Goal: Task Accomplishment & Management: Manage account settings

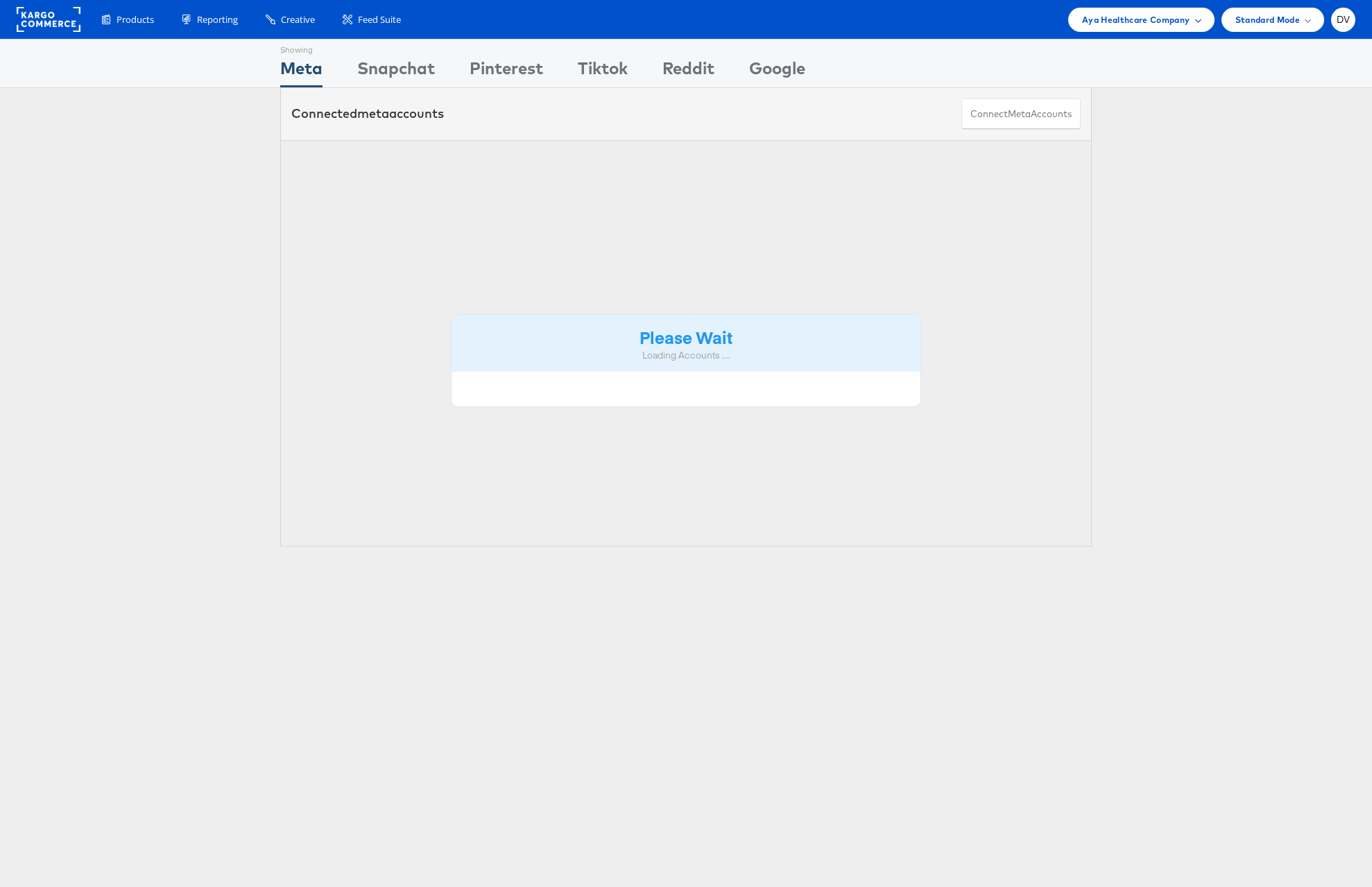
click at [1171, 18] on span "Aya Healthcare Company" at bounding box center [1136, 19] width 108 height 14
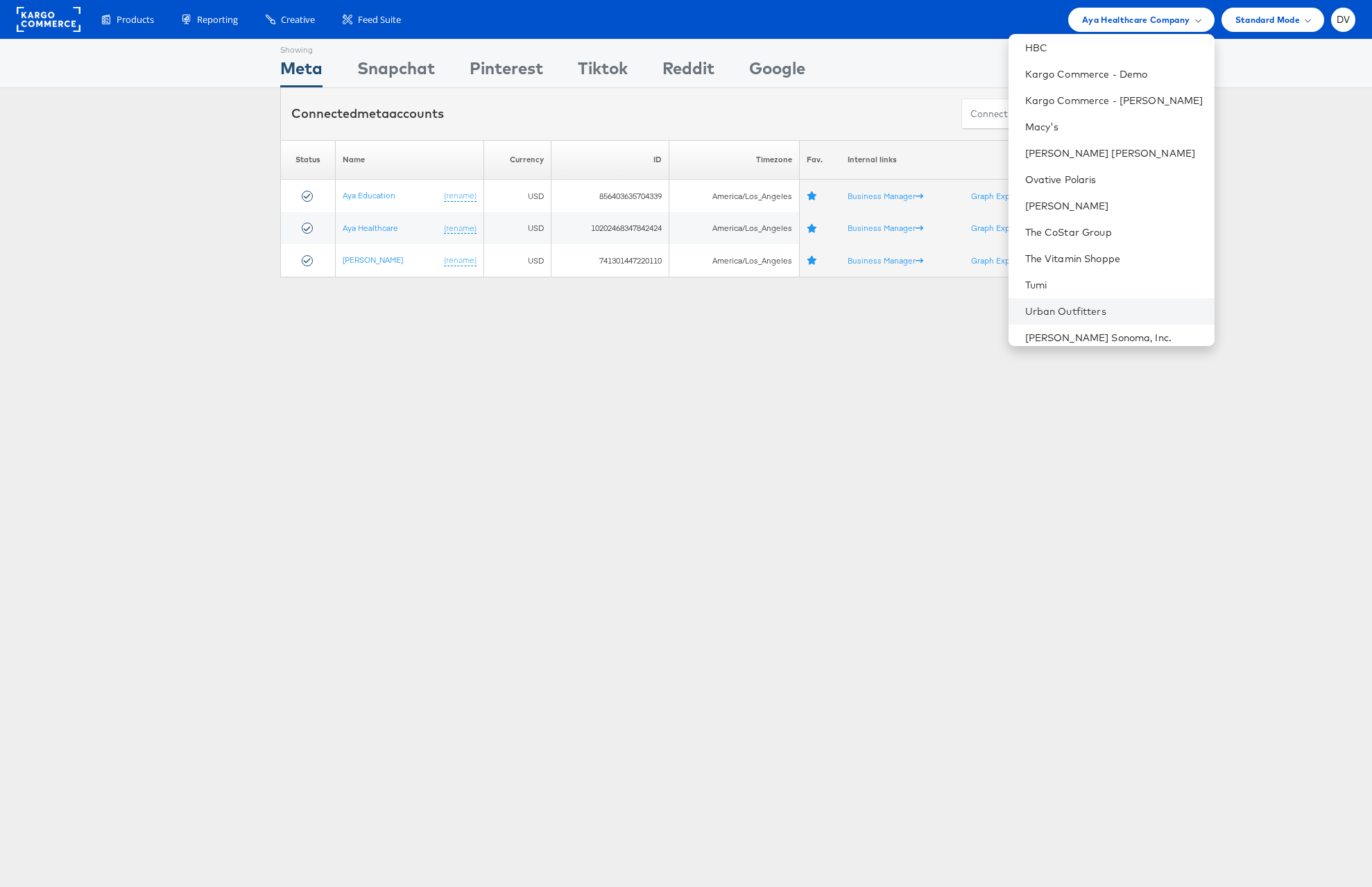
scroll to position [195, 0]
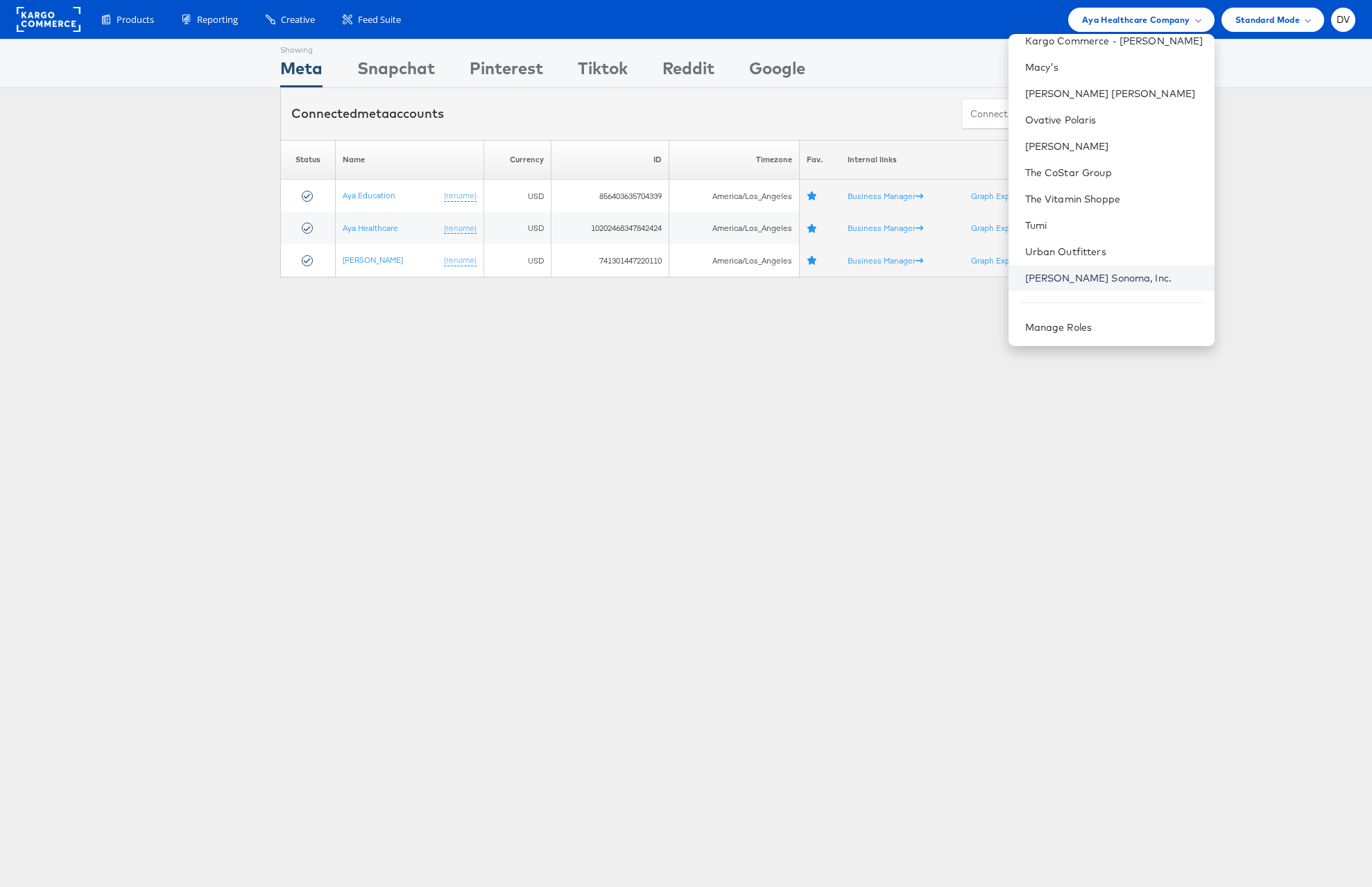
click at [1134, 272] on link "Williams Sonoma, Inc." at bounding box center [1115, 278] width 178 height 14
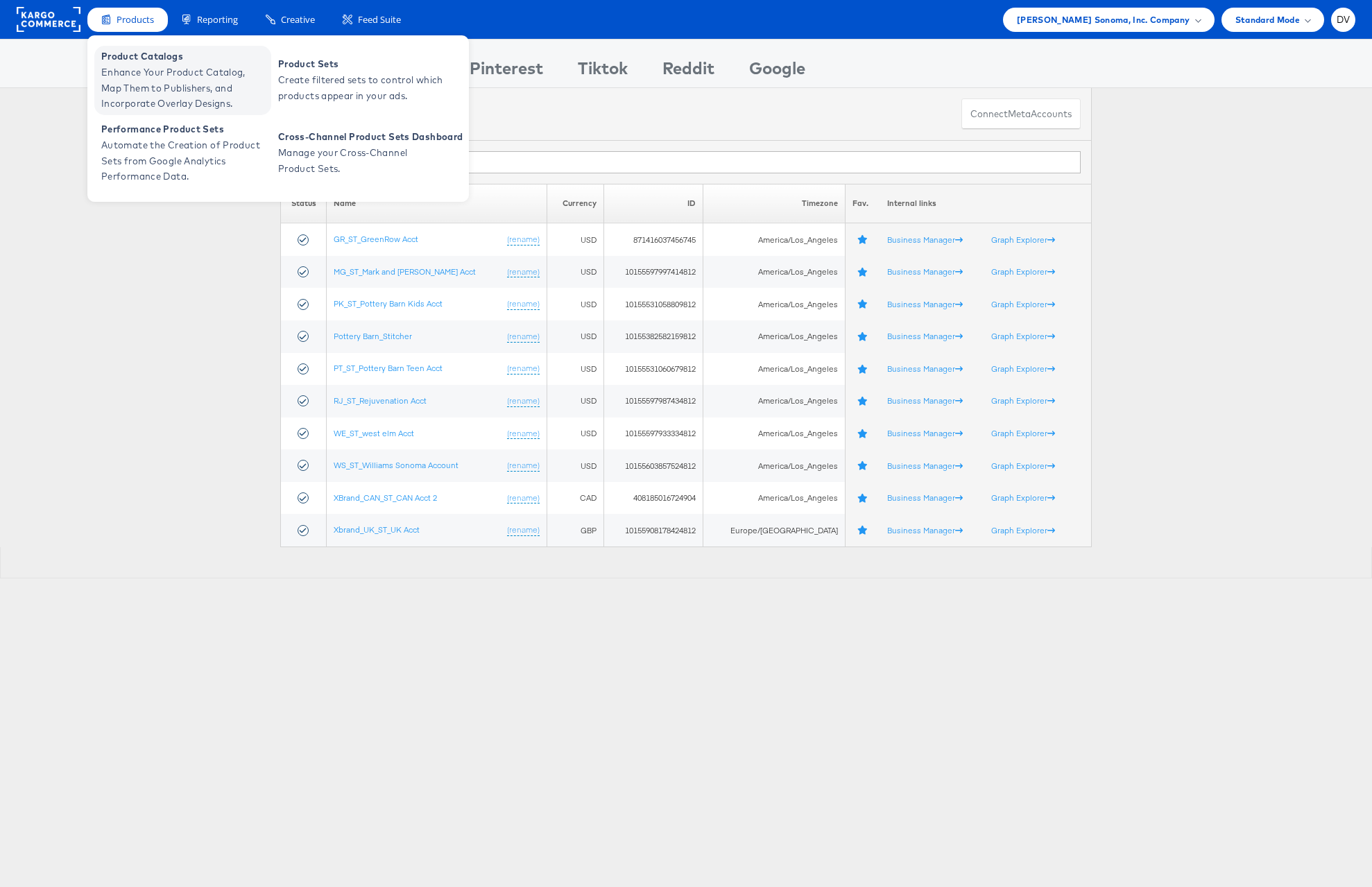
click at [161, 74] on span "Enhance Your Product Catalog, Map Them to Publishers, and Incorporate Overlay D…" at bounding box center [185, 87] width 167 height 47
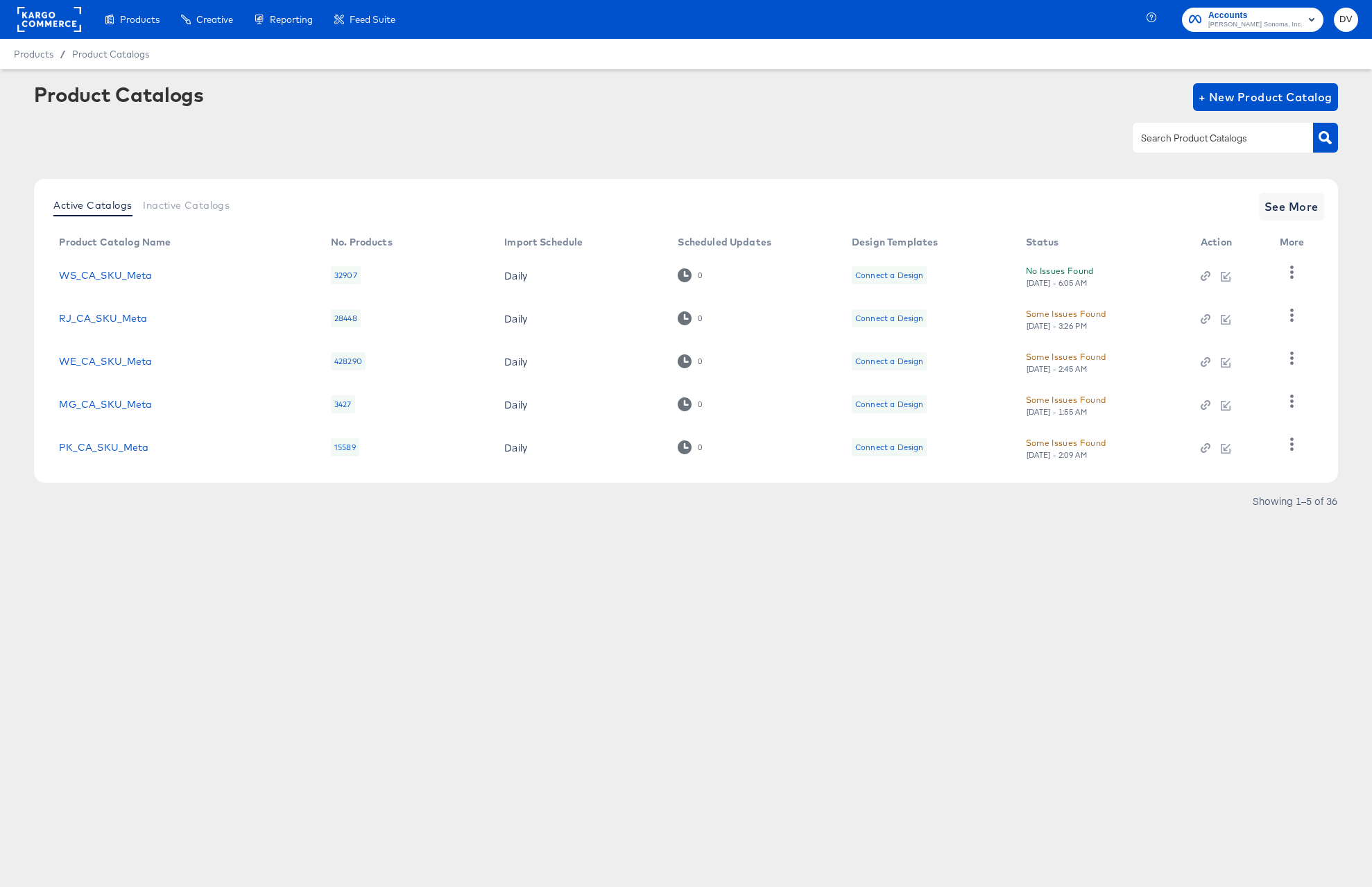
click at [1150, 147] on div at bounding box center [1223, 136] width 181 height 29
click at [1300, 359] on button "button" at bounding box center [1291, 358] width 24 height 27
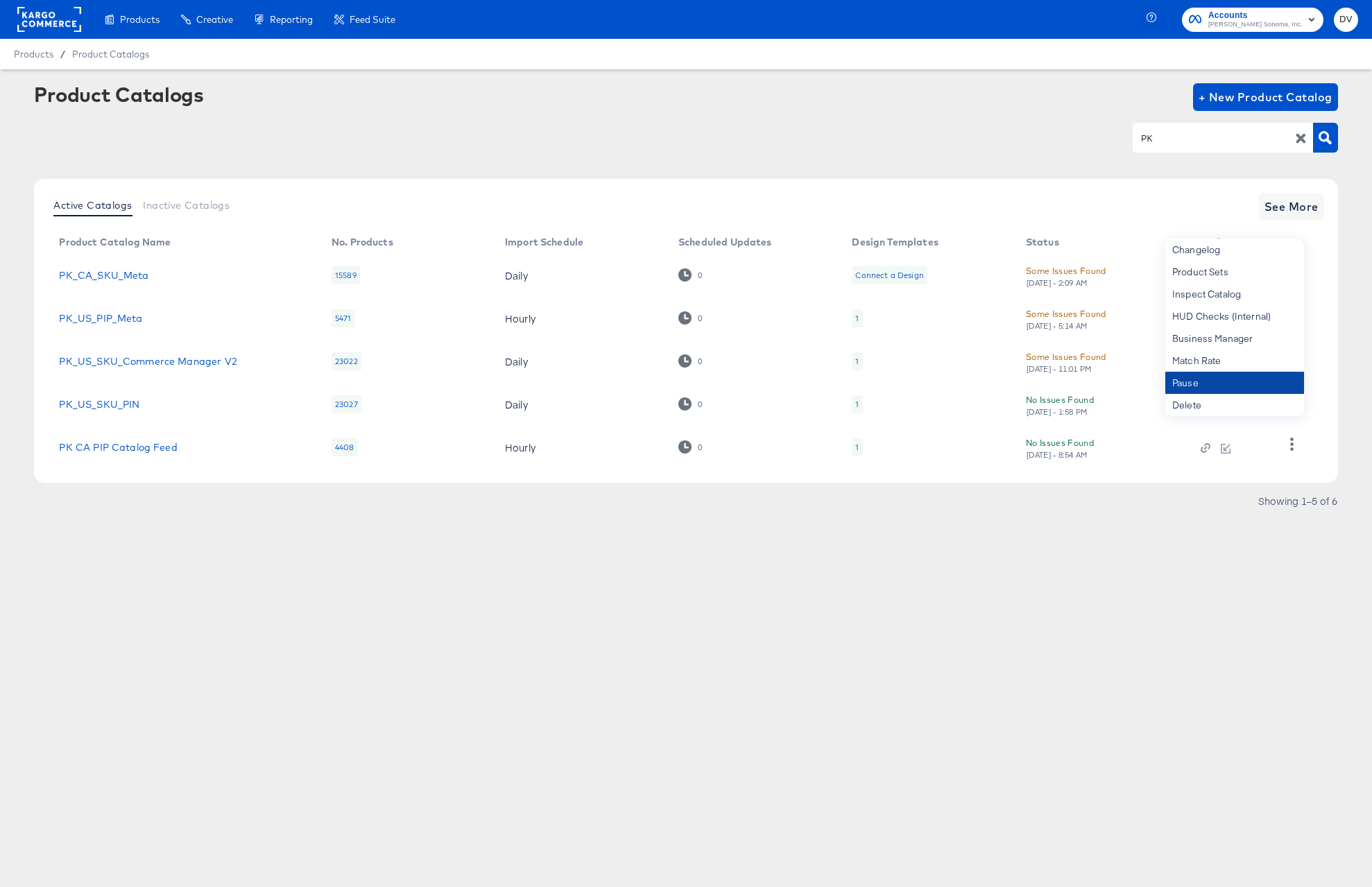
click at [1250, 374] on div "Pause" at bounding box center [1235, 383] width 139 height 22
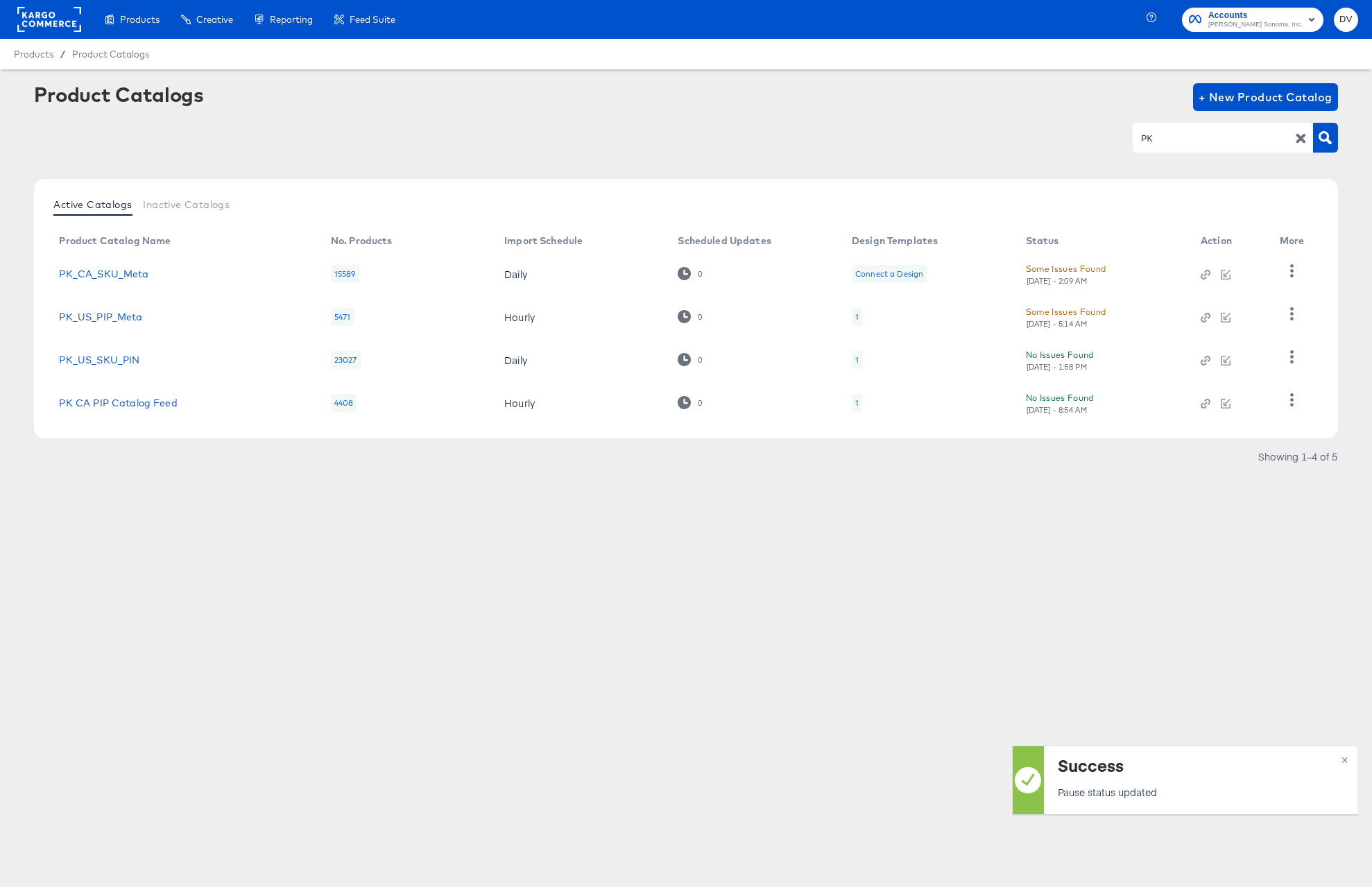
click at [1201, 148] on div "PK" at bounding box center [1223, 136] width 181 height 29
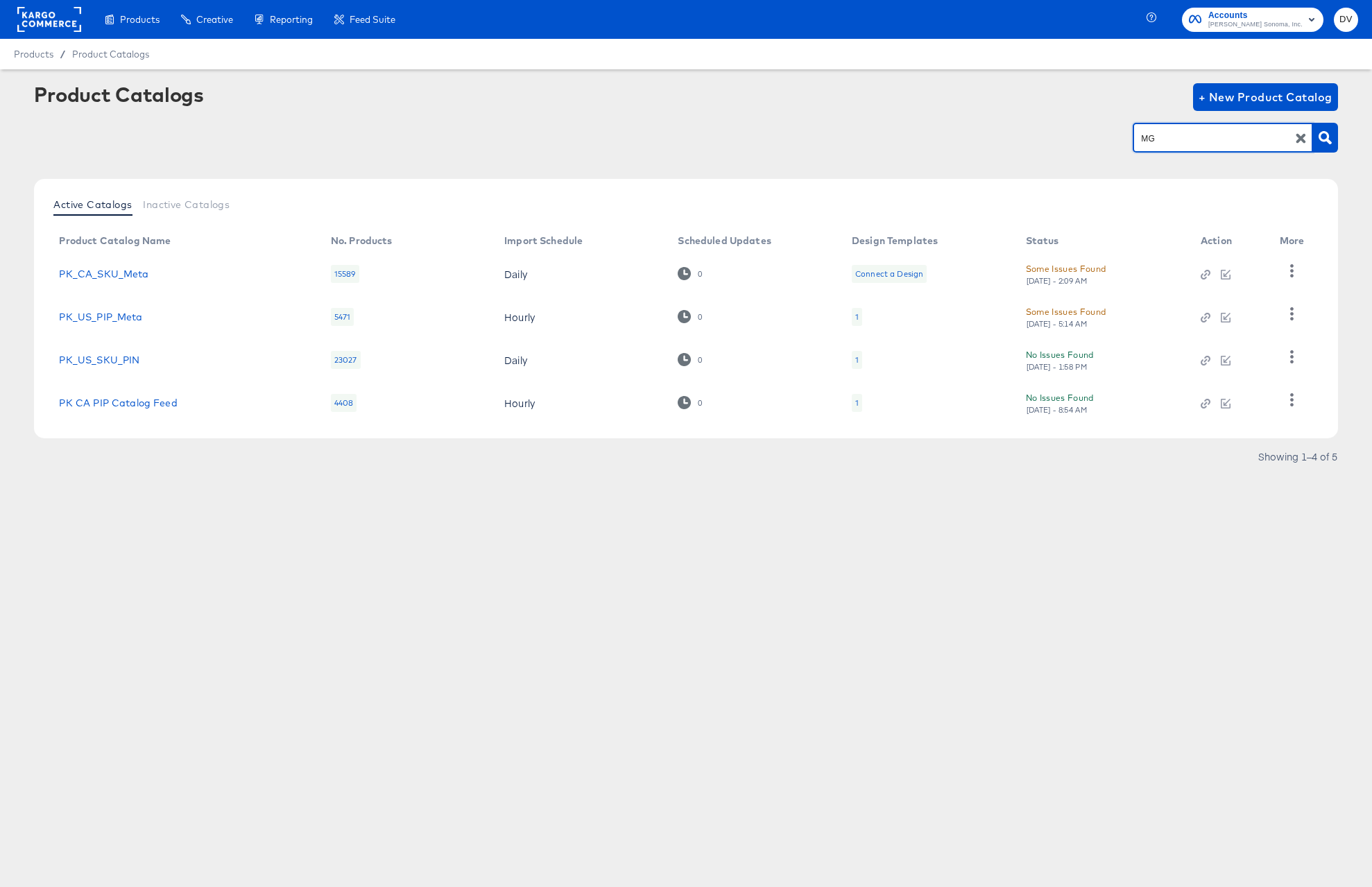
type input "MG"
click at [1230, 170] on div "Product Catalogs + New Product Catalog MG Active Catalogs Inactive Catalogs Pro…" at bounding box center [686, 279] width 1304 height 391
click at [1295, 398] on icon "button" at bounding box center [1292, 399] width 13 height 13
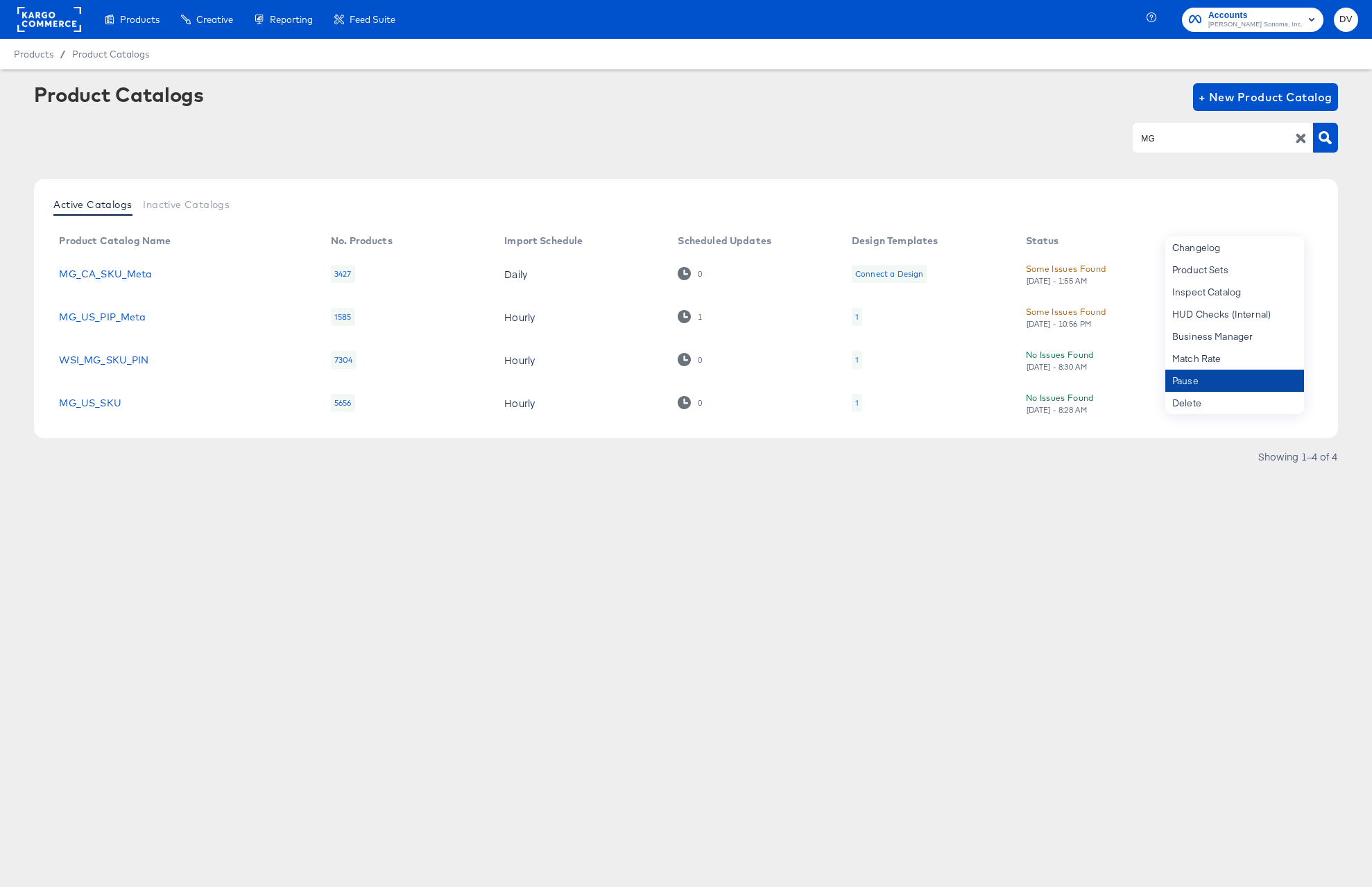
click at [1242, 388] on div "Pause" at bounding box center [1235, 380] width 139 height 22
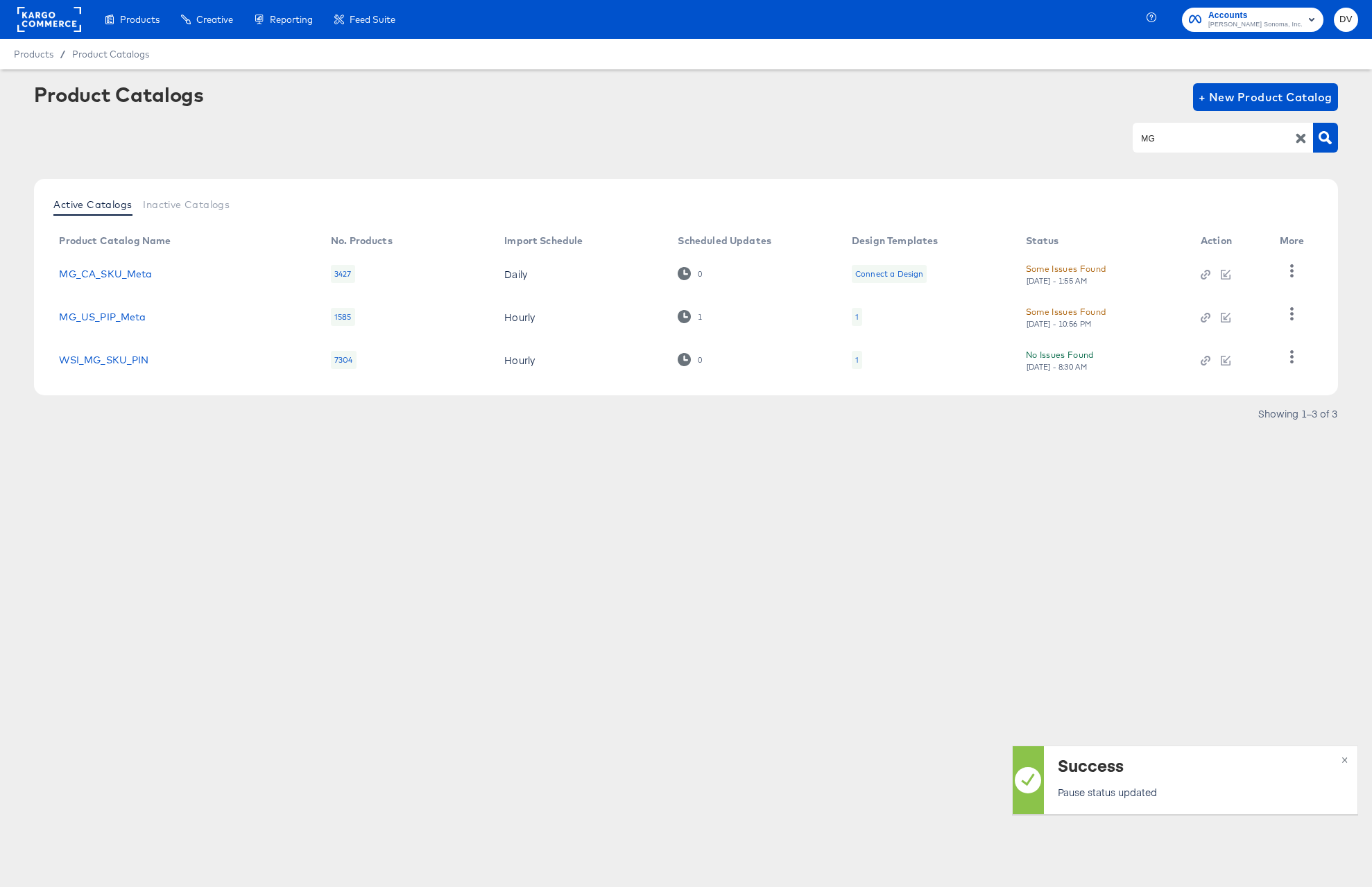
click at [1306, 141] on icon "button" at bounding box center [1301, 138] width 13 height 13
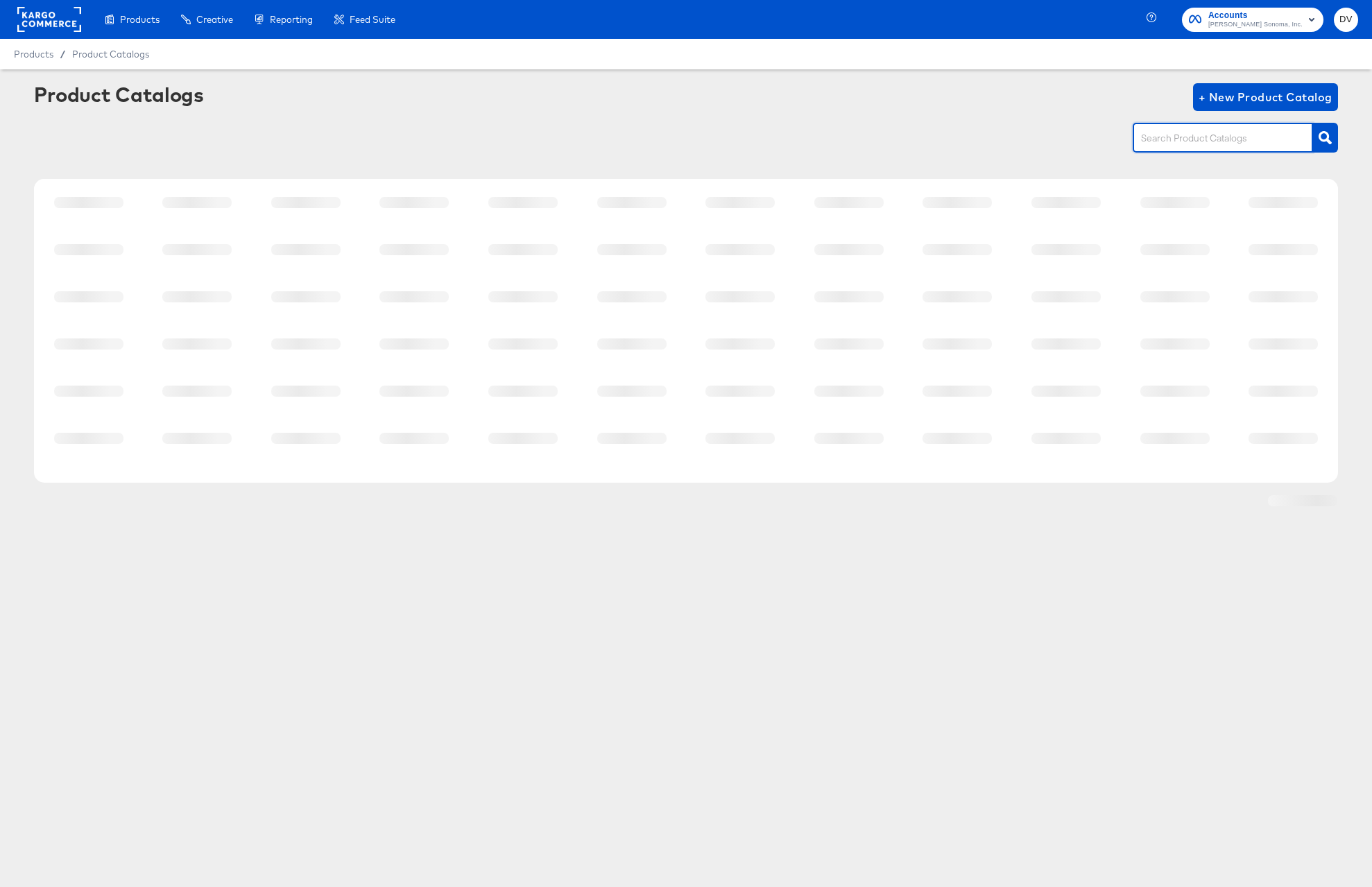
click at [1230, 142] on input "text" at bounding box center [1211, 138] width 147 height 16
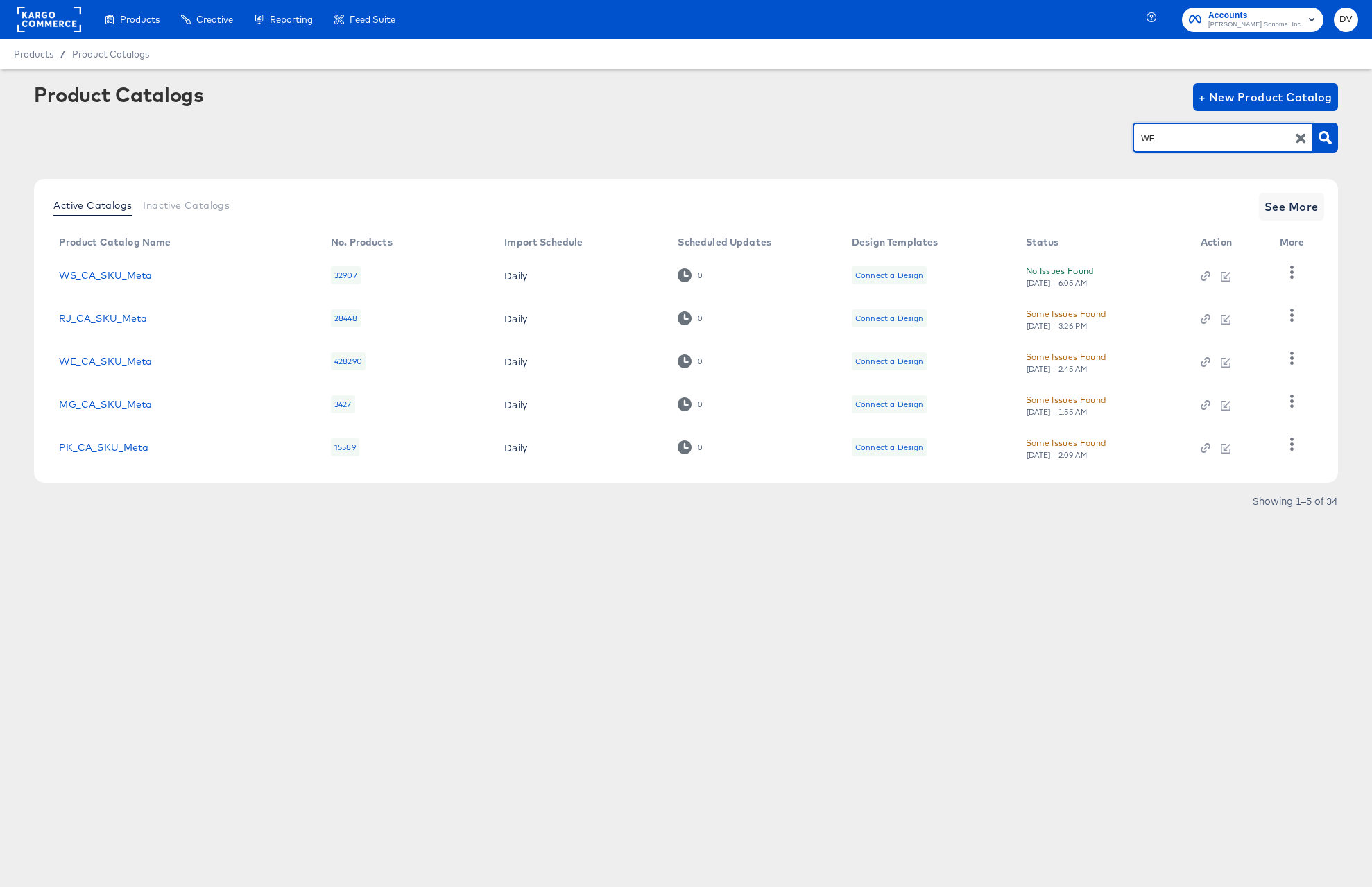
type input "WE"
click at [1042, 533] on article "Product Catalogs + New Product Catalog WE Active Catalogs Inactive Catalogs Pro…" at bounding box center [686, 314] width 1372 height 489
click at [1293, 351] on icon "button" at bounding box center [1292, 357] width 13 height 13
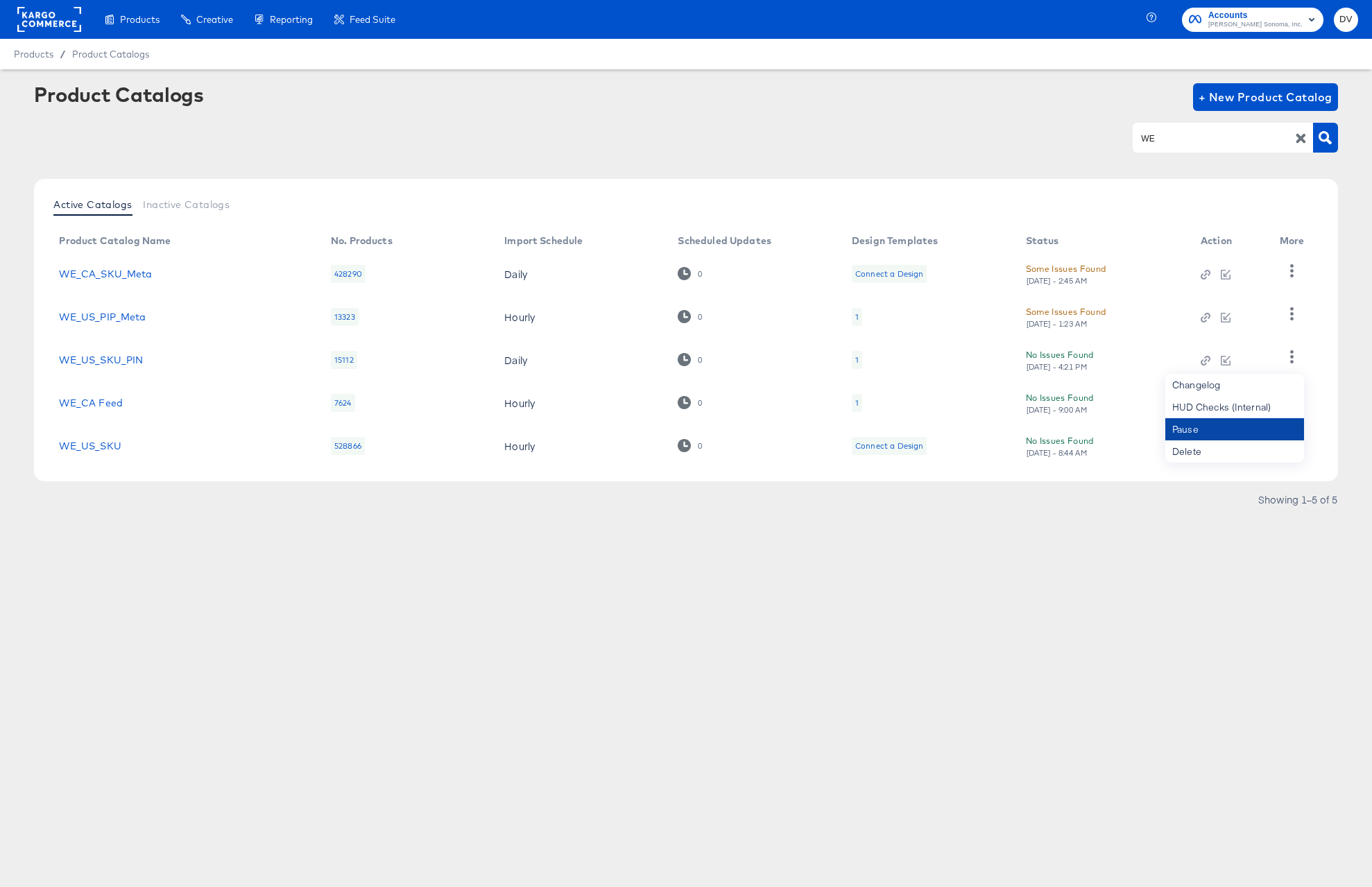
click at [1233, 424] on div "Pause" at bounding box center [1235, 429] width 139 height 22
